Goal: Task Accomplishment & Management: Complete application form

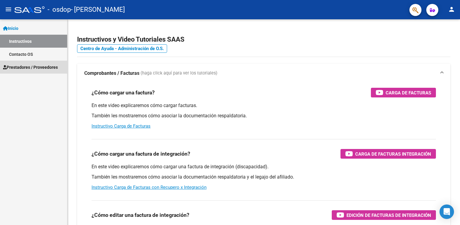
click at [35, 67] on span "Prestadores / Proveedores" at bounding box center [30, 67] width 55 height 7
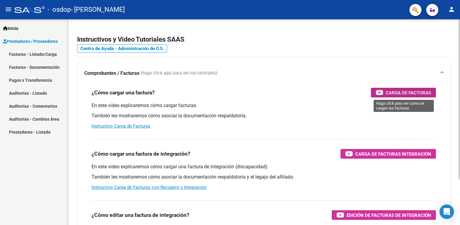
click at [395, 97] on div "Carga de Facturas" at bounding box center [403, 93] width 55 height 10
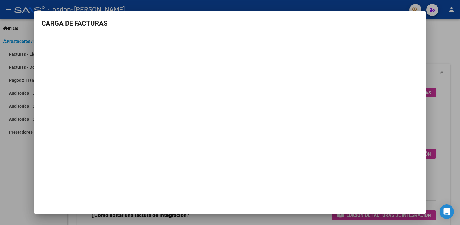
click at [444, 50] on div at bounding box center [230, 112] width 460 height 225
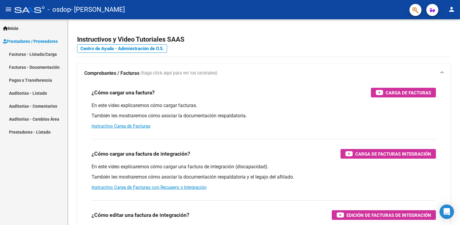
click at [55, 40] on span "Prestadores / Proveedores" at bounding box center [30, 41] width 55 height 7
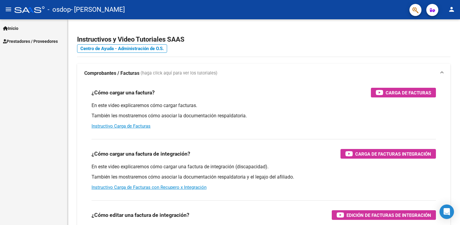
click at [55, 40] on span "Prestadores / Proveedores" at bounding box center [30, 41] width 55 height 7
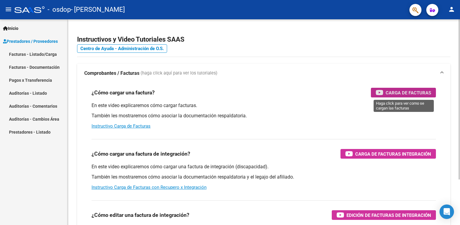
click at [387, 93] on span "Carga de Facturas" at bounding box center [408, 93] width 45 height 8
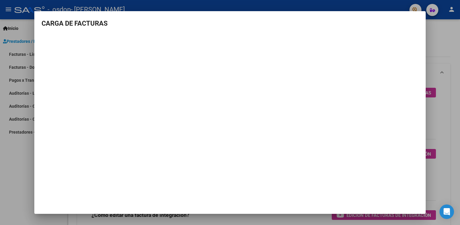
click at [433, 54] on div at bounding box center [230, 112] width 460 height 225
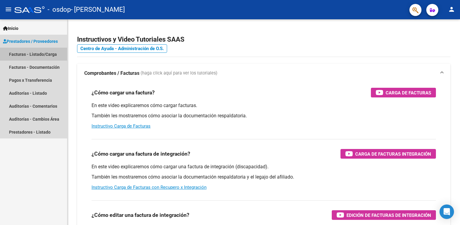
click at [46, 55] on link "Facturas - Listado/Carga" at bounding box center [33, 54] width 67 height 13
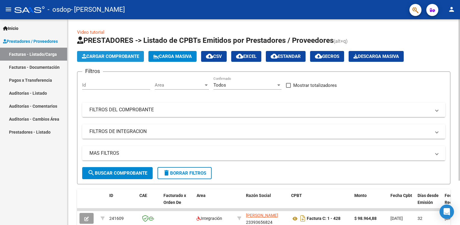
click at [129, 53] on button "Cargar Comprobante" at bounding box center [110, 56] width 67 height 11
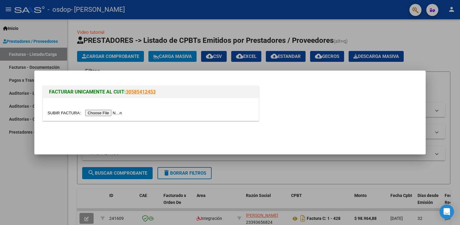
click at [89, 115] on input "file" at bounding box center [86, 113] width 76 height 6
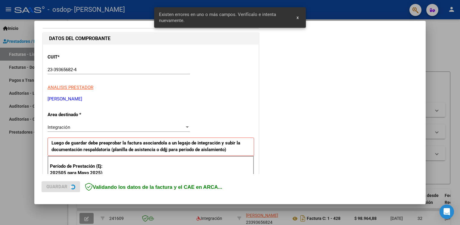
scroll to position [125, 0]
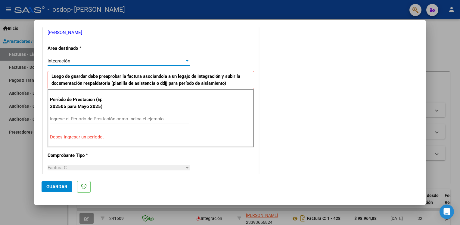
click at [186, 60] on div at bounding box center [187, 61] width 3 height 2
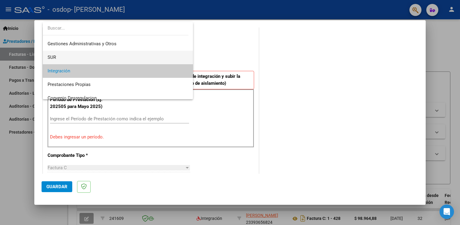
scroll to position [9, 0]
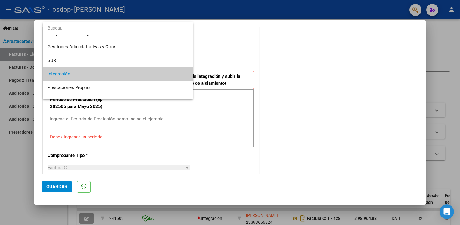
click at [225, 53] on div at bounding box center [230, 112] width 460 height 225
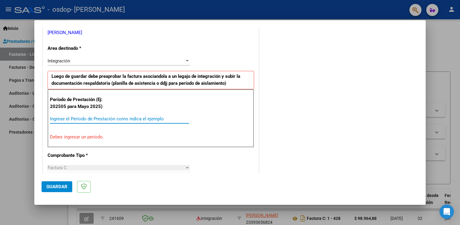
click at [151, 116] on input "Ingrese el Período de Prestación como indica el ejemplo" at bounding box center [119, 118] width 139 height 5
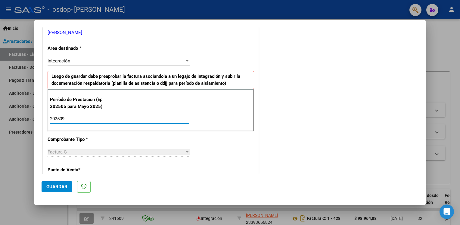
type input "202509"
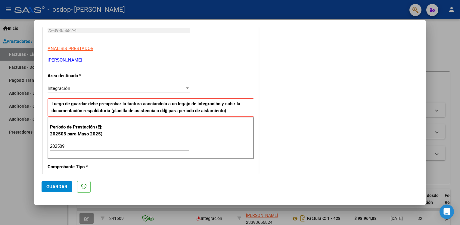
scroll to position [94, 0]
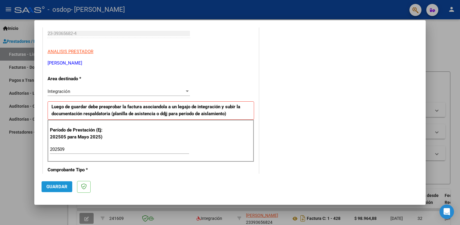
click at [50, 187] on span "Guardar" at bounding box center [56, 186] width 21 height 5
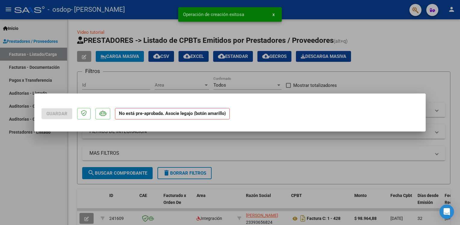
scroll to position [0, 0]
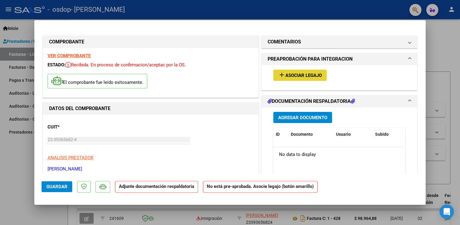
click at [304, 75] on span "Asociar Legajo" at bounding box center [304, 75] width 36 height 5
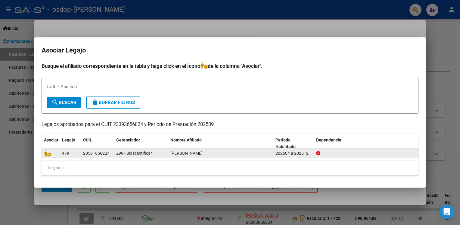
click at [210, 153] on div "[PERSON_NAME]" at bounding box center [221, 153] width 100 height 7
click at [45, 155] on icon at bounding box center [47, 153] width 7 height 7
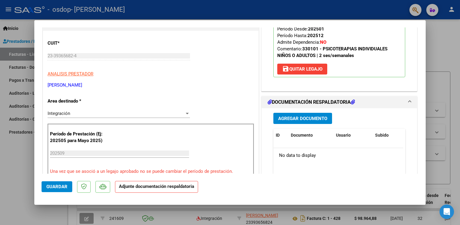
scroll to position [85, 0]
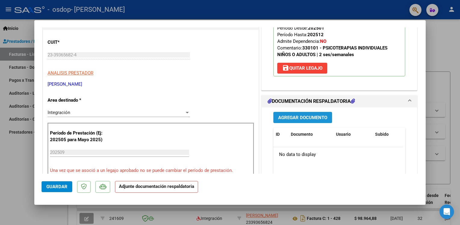
click at [317, 119] on span "Agregar Documento" at bounding box center [302, 117] width 49 height 5
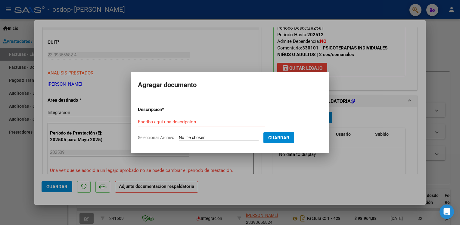
click at [184, 136] on input "Seleccionar Archivo" at bounding box center [219, 138] width 80 height 6
type input "C:\fakepath\Asistencia OSDOP [PERSON_NAME].pdf"
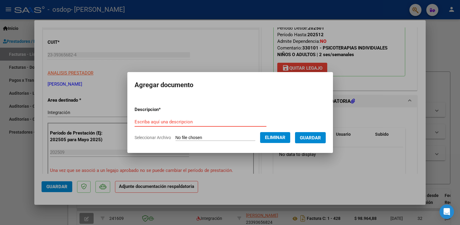
click at [184, 120] on input "Escriba aquí una descripcion" at bounding box center [201, 121] width 132 height 5
type input "a"
type input "Asistencia mes de septiembre"
click at [312, 135] on span "Guardar" at bounding box center [310, 137] width 21 height 5
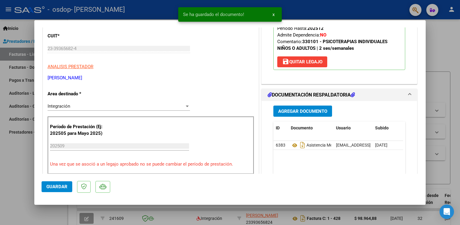
scroll to position [91, 0]
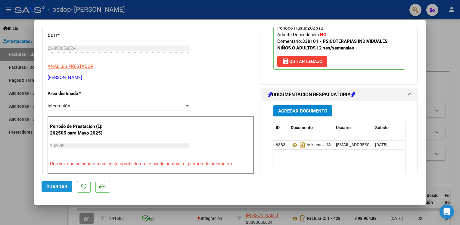
click at [59, 191] on button "Guardar" at bounding box center [57, 186] width 31 height 11
click at [451, 51] on div at bounding box center [230, 112] width 460 height 225
type input "$ 0,00"
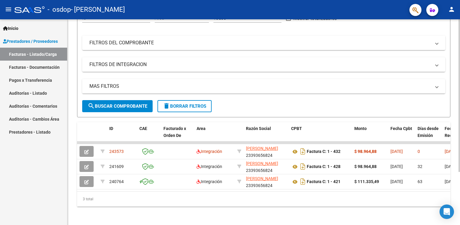
scroll to position [0, 0]
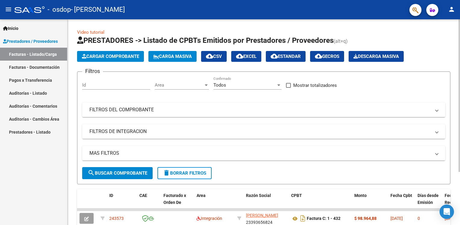
click at [422, 27] on div "Video tutorial PRESTADORES -> Listado de CPBTs Emitidos por Prestadores / Prove…" at bounding box center [264, 155] width 394 height 273
